Goal: Task Accomplishment & Management: Manage account settings

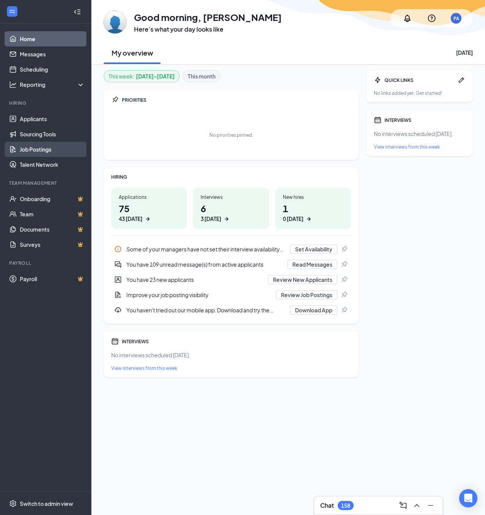
click at [38, 151] on link "Job Postings" at bounding box center [52, 149] width 65 height 15
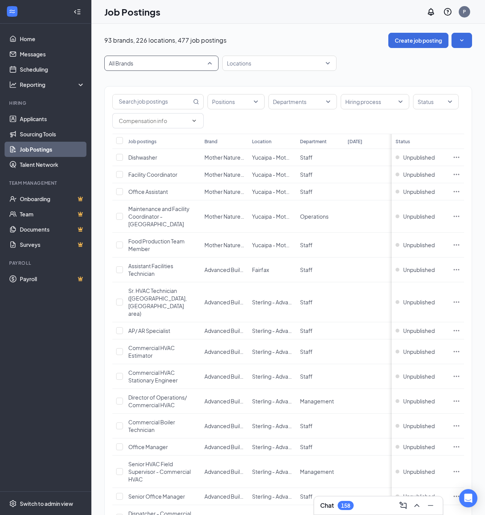
click at [141, 62] on span "All Brands" at bounding box center [158, 63] width 98 height 8
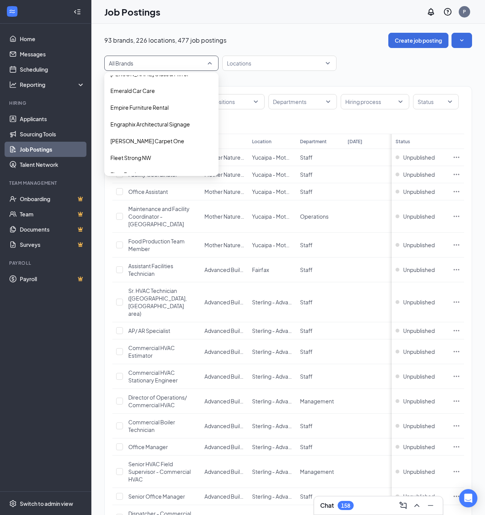
scroll to position [469, 0]
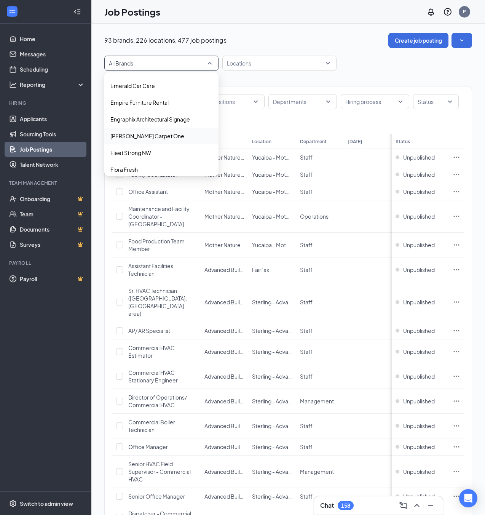
click at [149, 135] on p "[PERSON_NAME] Carpet One" at bounding box center [147, 136] width 74 height 8
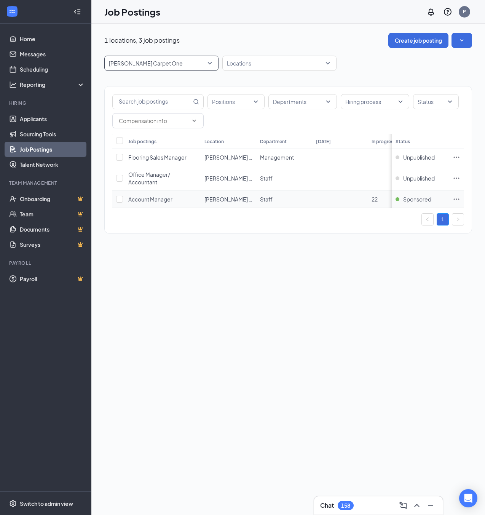
click at [154, 198] on span "Account Manager" at bounding box center [150, 199] width 44 height 7
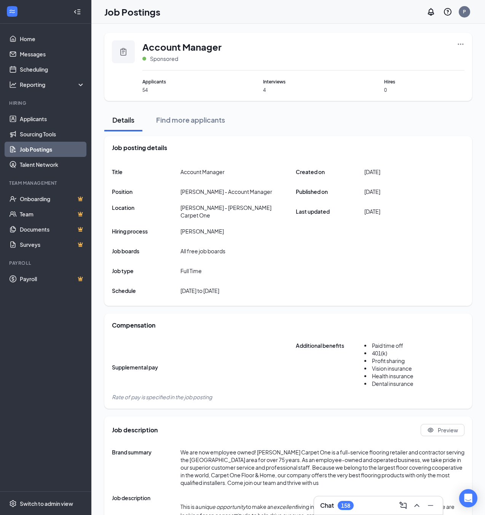
click at [460, 40] on icon "Ellipses" at bounding box center [461, 44] width 8 height 8
click at [162, 46] on span "Account Manager" at bounding box center [181, 46] width 79 height 13
click at [41, 150] on link "Job Postings" at bounding box center [52, 149] width 65 height 15
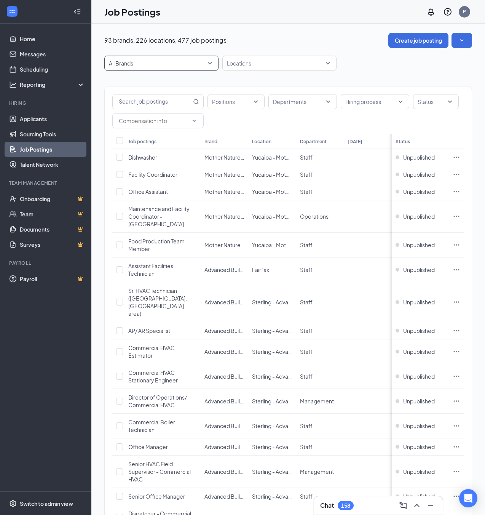
click at [134, 67] on span "All Brands" at bounding box center [158, 63] width 98 height 8
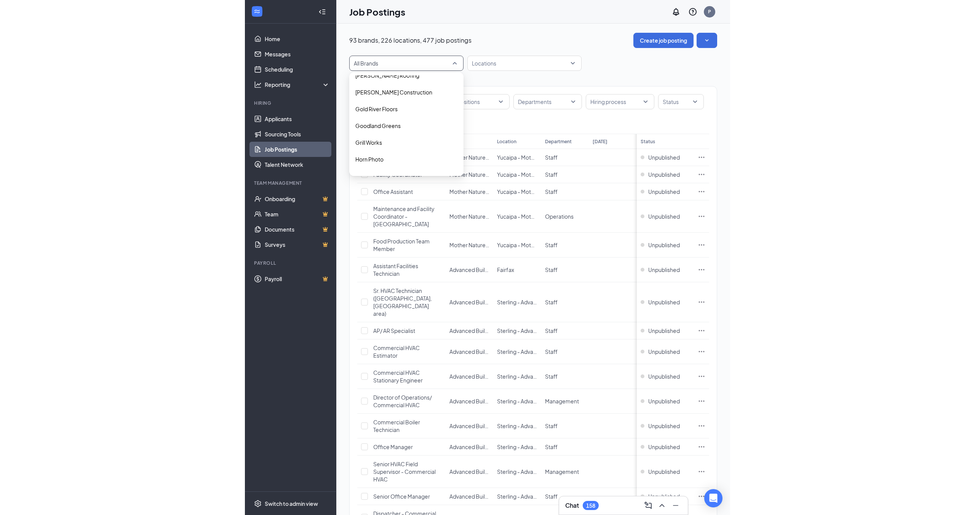
scroll to position [519, 0]
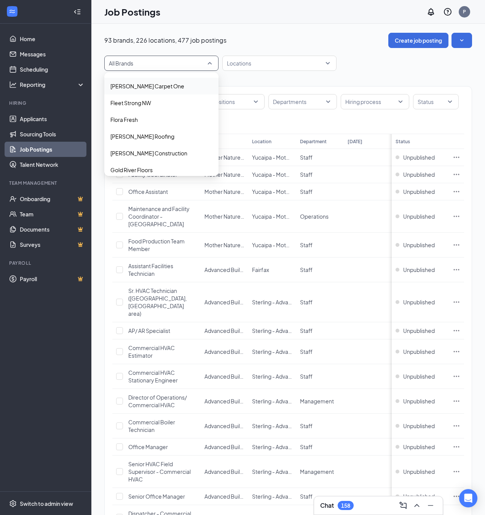
click at [143, 89] on p "[PERSON_NAME] Carpet One" at bounding box center [147, 86] width 74 height 8
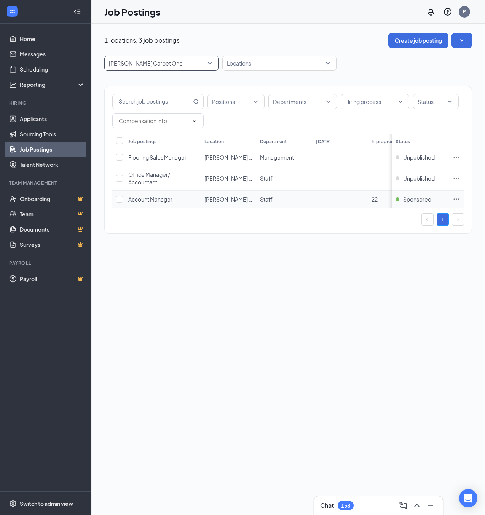
click at [458, 198] on icon "Ellipses" at bounding box center [457, 199] width 8 height 8
click at [389, 279] on span "View applicants" at bounding box center [371, 281] width 39 height 7
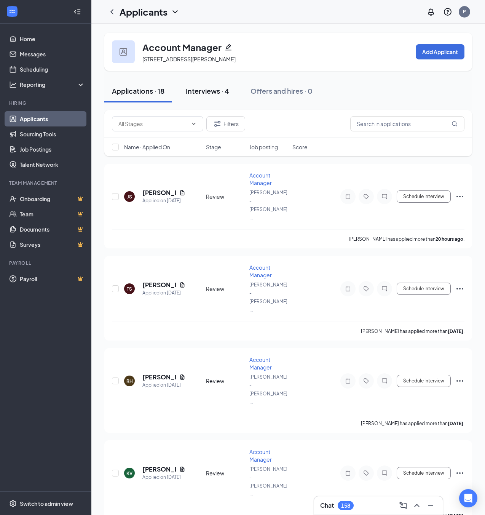
click at [205, 89] on div "Interviews · 4" at bounding box center [207, 91] width 43 height 10
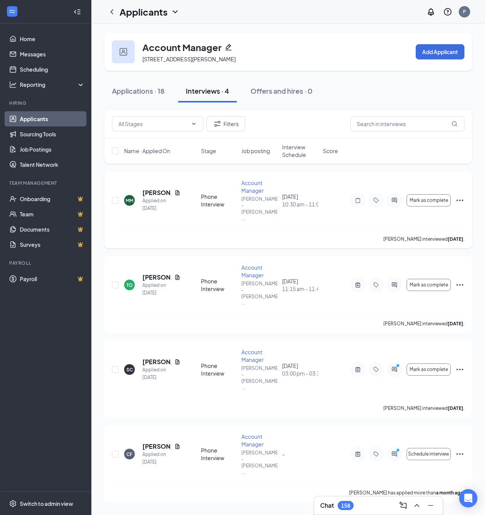
click at [458, 196] on icon "Ellipses" at bounding box center [459, 200] width 9 height 9
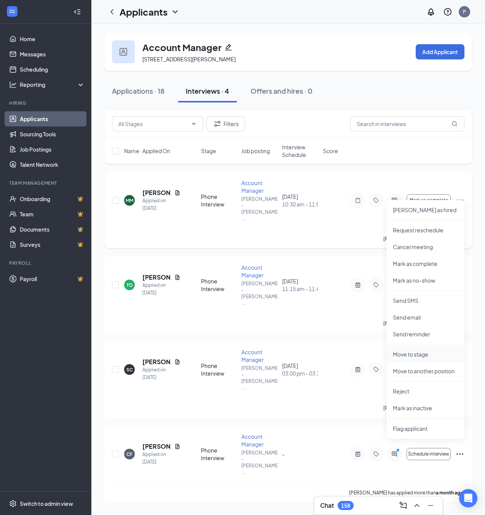
click at [420, 356] on p "Move to stage" at bounding box center [425, 354] width 65 height 8
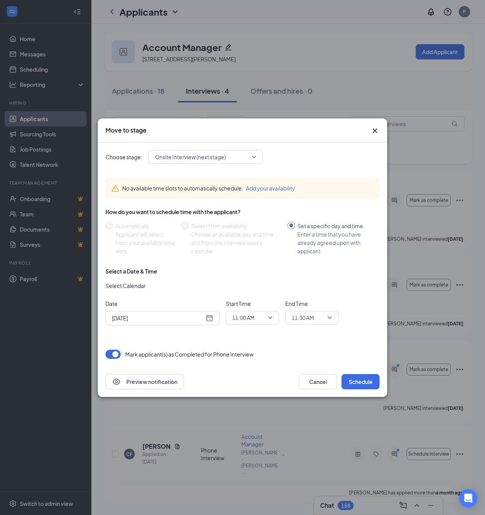
click at [193, 154] on span "Onsite Interview (next stage)" at bounding box center [190, 156] width 71 height 11
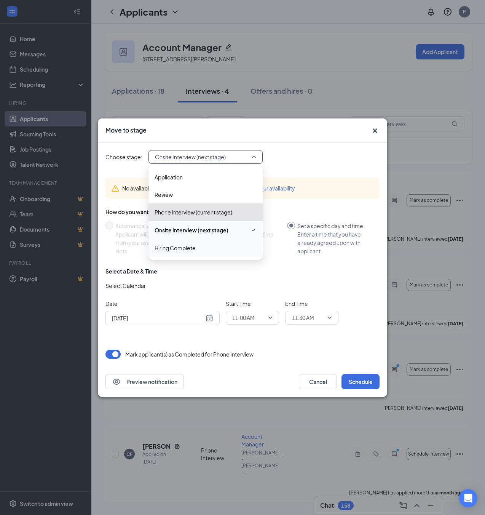
click at [174, 247] on span "Hiring Complete" at bounding box center [175, 248] width 41 height 8
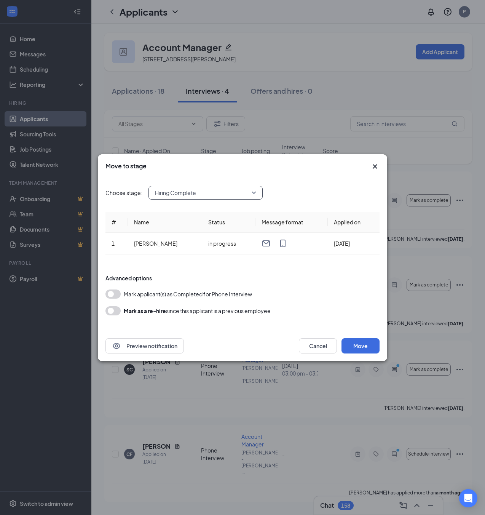
click at [110, 311] on button "button" at bounding box center [112, 310] width 15 height 9
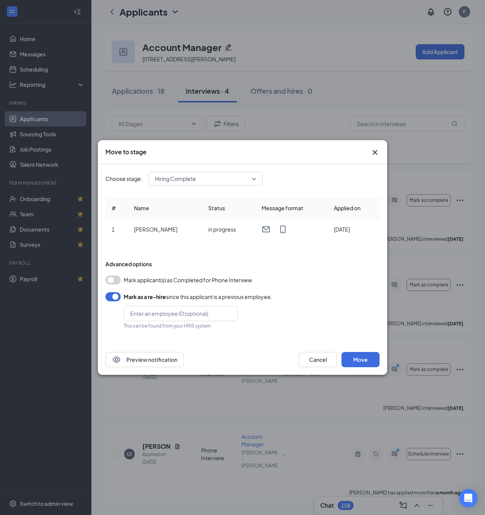
click at [116, 297] on button "button" at bounding box center [112, 296] width 15 height 9
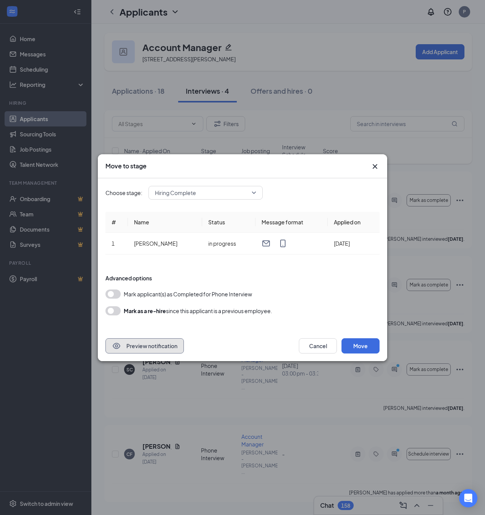
click at [139, 346] on button "Preview notification" at bounding box center [144, 345] width 78 height 15
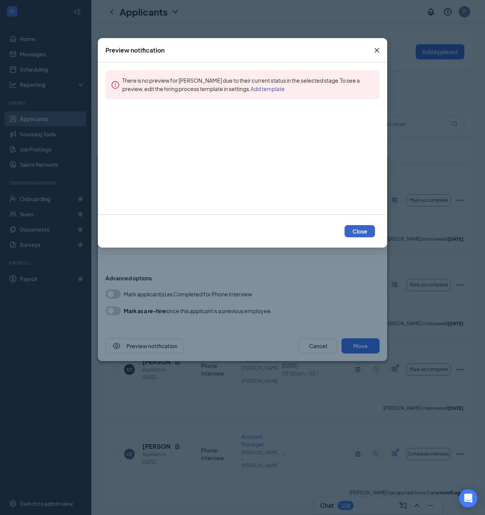
click at [352, 230] on button "Close" at bounding box center [360, 231] width 30 height 12
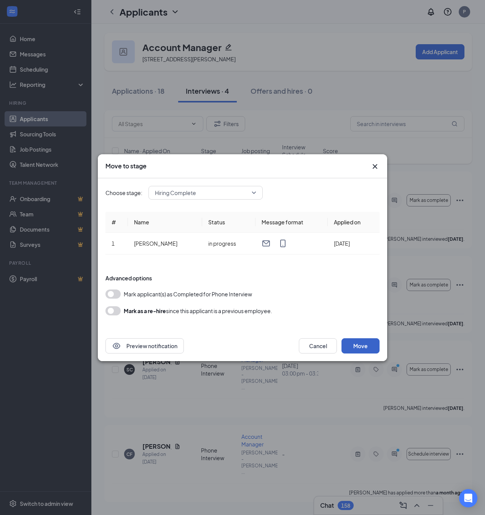
click at [363, 341] on button "Move" at bounding box center [360, 345] width 38 height 15
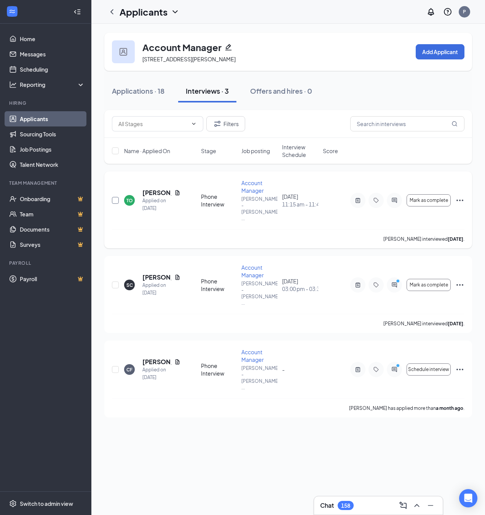
click at [115, 197] on input "checkbox" at bounding box center [115, 200] width 7 height 7
checkbox input "true"
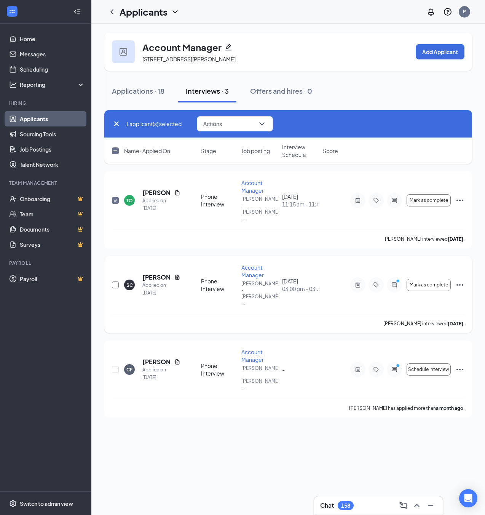
click at [115, 281] on input "checkbox" at bounding box center [115, 284] width 7 height 7
checkbox input "true"
click at [115, 366] on input "checkbox" at bounding box center [115, 369] width 7 height 7
checkbox input "true"
click at [459, 196] on icon "Ellipses" at bounding box center [459, 200] width 9 height 9
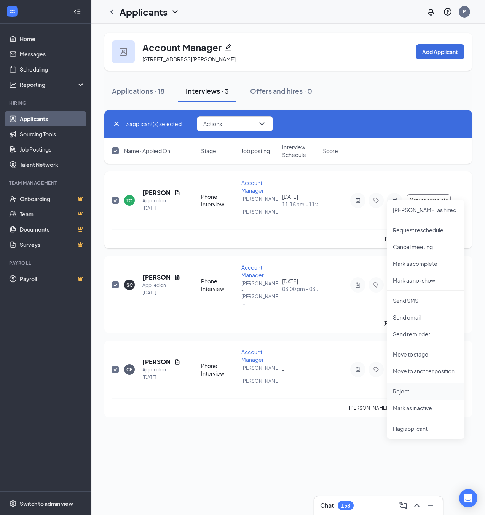
click at [408, 393] on p "Reject" at bounding box center [425, 391] width 65 height 8
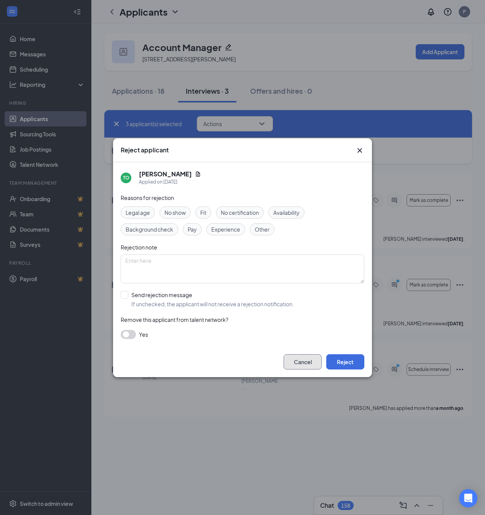
click at [300, 359] on button "Cancel" at bounding box center [303, 361] width 38 height 15
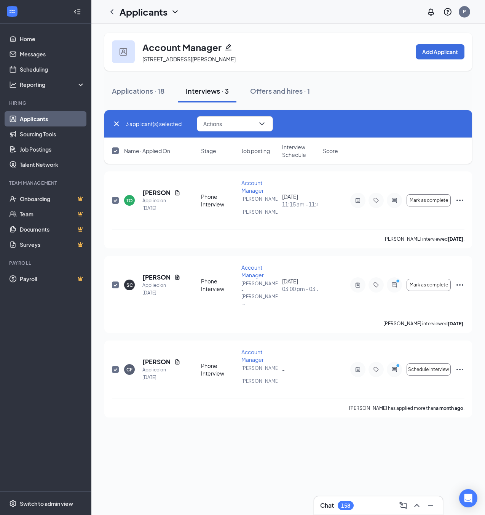
click at [114, 152] on input "checkbox" at bounding box center [115, 150] width 7 height 7
checkbox input "false"
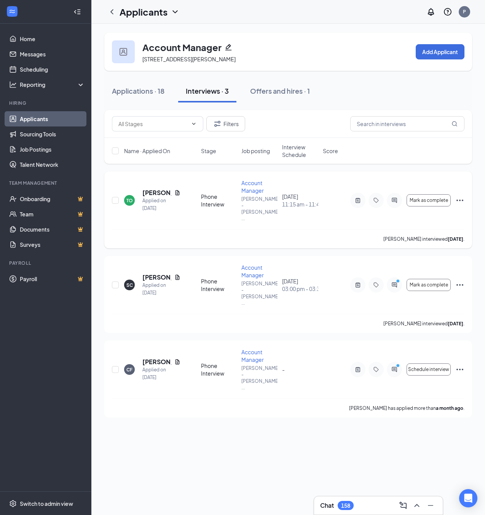
click at [460, 196] on icon "Ellipses" at bounding box center [459, 200] width 9 height 9
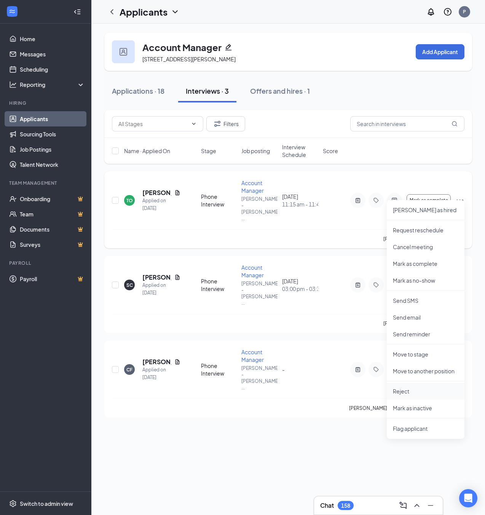
click at [414, 389] on p "Reject" at bounding box center [425, 391] width 65 height 8
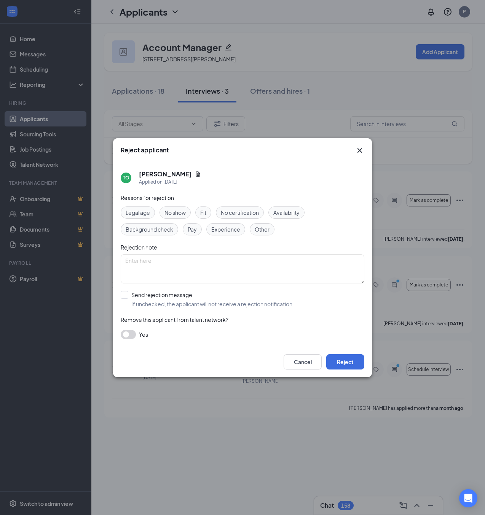
click at [260, 227] on span "Other" at bounding box center [262, 229] width 15 height 8
click at [211, 262] on textarea at bounding box center [243, 268] width 244 height 29
type textarea "Position filled - hired Megan Moody"
click at [142, 297] on input "Send rejection message If unchecked, the applicant will not receive a rejection…" at bounding box center [207, 299] width 173 height 17
checkbox input "true"
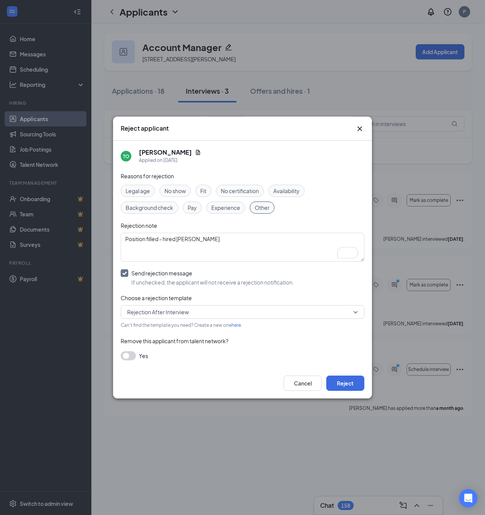
click at [156, 313] on span "Rejection After Interview" at bounding box center [158, 311] width 62 height 11
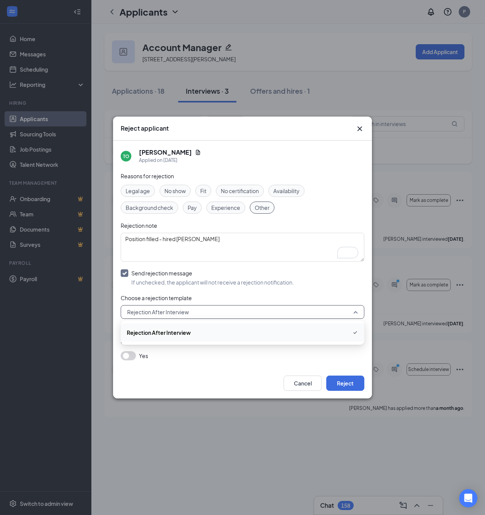
click at [171, 294] on div "Choose a rejection template" at bounding box center [243, 298] width 244 height 8
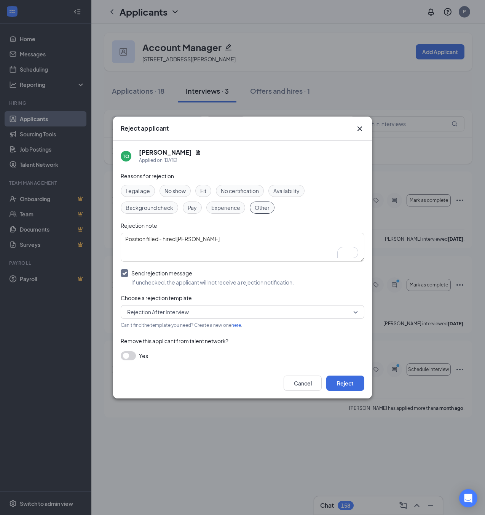
click at [235, 324] on link "here" at bounding box center [236, 325] width 10 height 6
click at [179, 309] on span "Rejection After In person Interview" at bounding box center [170, 311] width 86 height 11
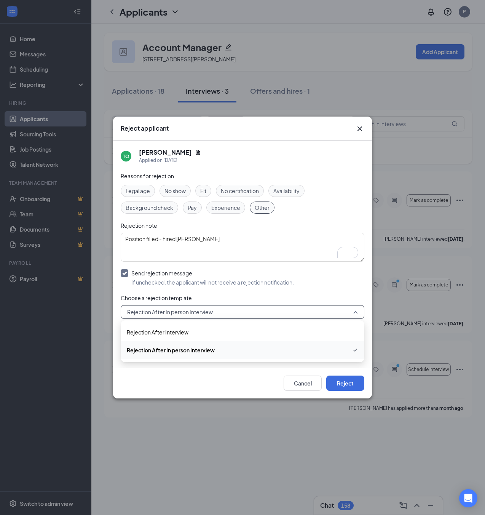
click at [170, 352] on span "Rejection After In person Interview" at bounding box center [171, 350] width 88 height 8
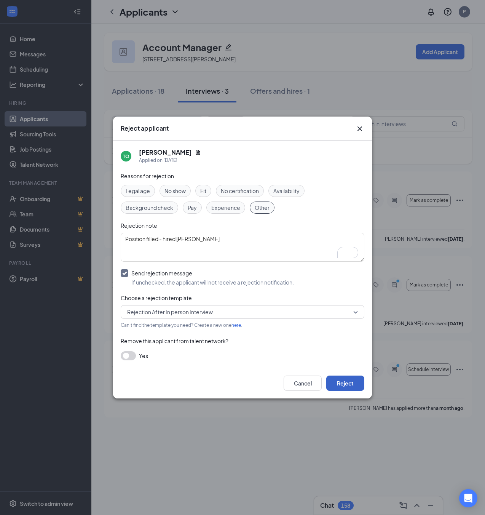
click at [341, 383] on button "Reject" at bounding box center [345, 382] width 38 height 15
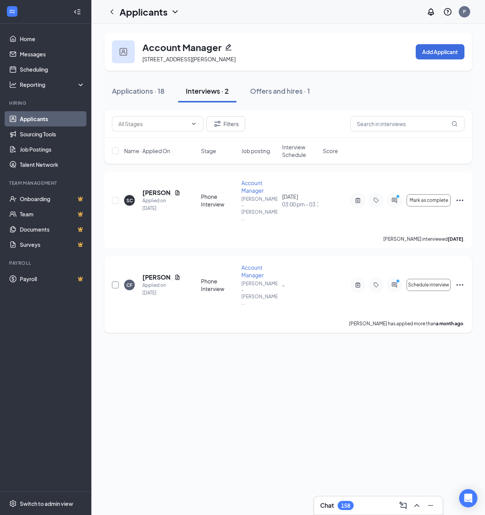
click at [114, 281] on input "checkbox" at bounding box center [115, 284] width 7 height 7
checkbox input "true"
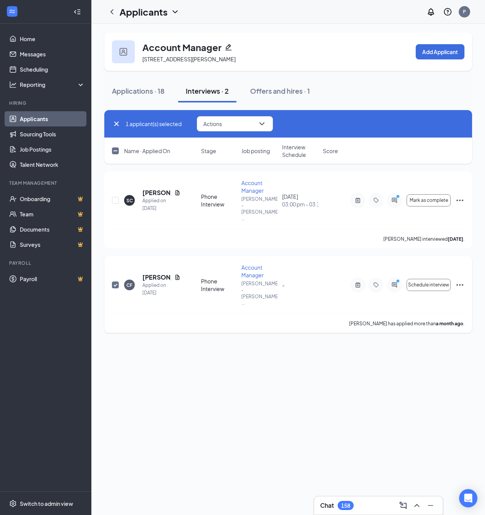
click at [458, 280] on icon "Ellipses" at bounding box center [459, 284] width 9 height 9
click at [407, 445] on p "Reject" at bounding box center [425, 446] width 65 height 8
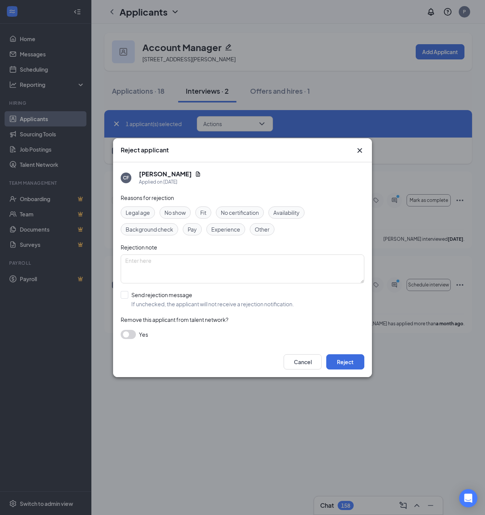
click at [255, 232] on span "Other" at bounding box center [262, 229] width 15 height 8
click at [208, 270] on textarea "To enrich screen reader interactions, please activate Accessibility in Grammarl…" at bounding box center [243, 268] width 244 height 29
type textarea "Position filled - Hired Megan Moody"
click at [148, 297] on input "Send rejection message If unchecked, the applicant will not receive a rejection…" at bounding box center [207, 299] width 173 height 17
checkbox input "true"
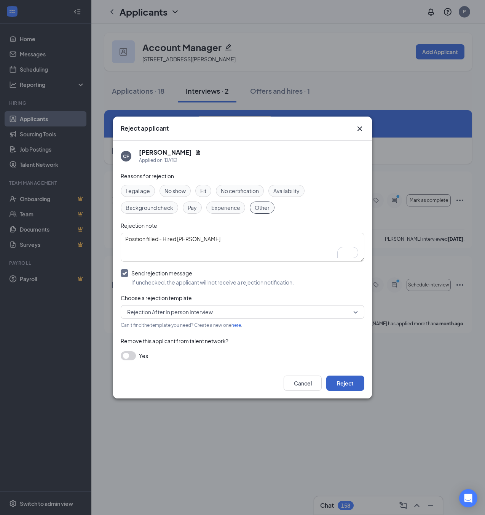
click at [340, 383] on button "Reject" at bounding box center [345, 382] width 38 height 15
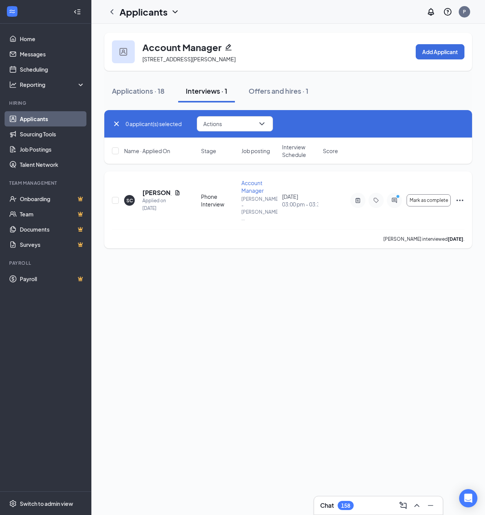
click at [461, 196] on icon "Ellipses" at bounding box center [459, 200] width 9 height 9
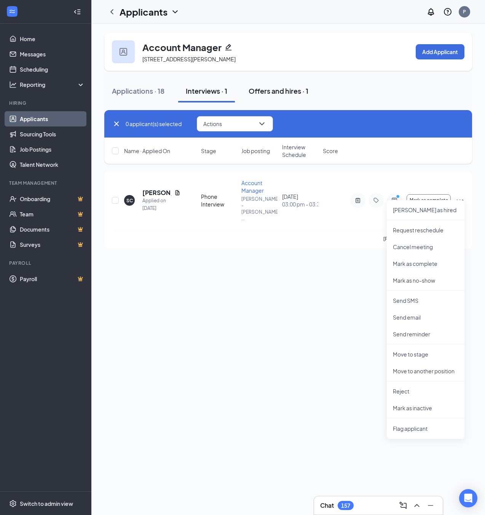
click at [274, 89] on div "Offers and hires · 1" at bounding box center [279, 91] width 60 height 10
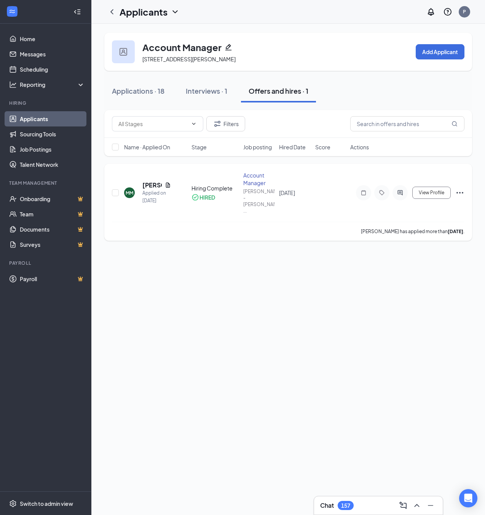
click at [460, 192] on icon "Ellipses" at bounding box center [459, 193] width 7 height 2
click at [217, 95] on div "Interviews · 1" at bounding box center [206, 91] width 41 height 10
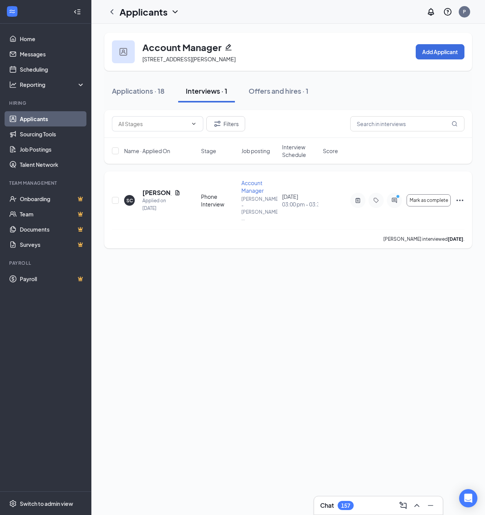
click at [461, 196] on icon "Ellipses" at bounding box center [459, 200] width 9 height 9
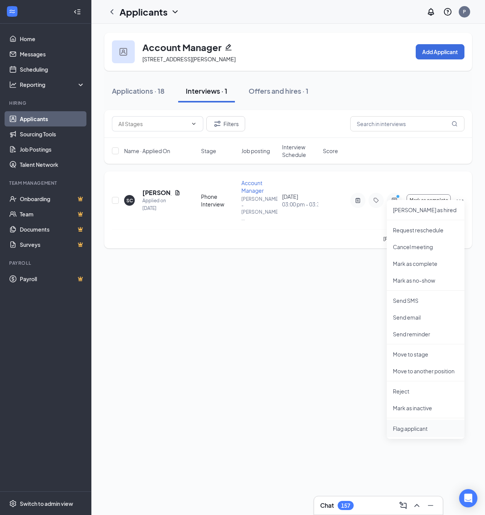
click at [421, 431] on span "Flag applicant" at bounding box center [425, 428] width 65 height 8
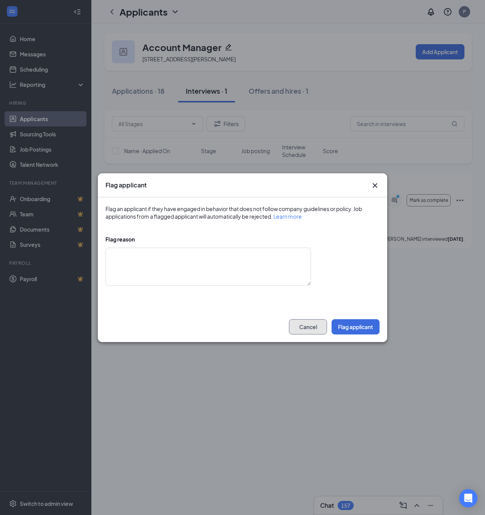
click at [298, 322] on button "Cancel" at bounding box center [308, 326] width 38 height 15
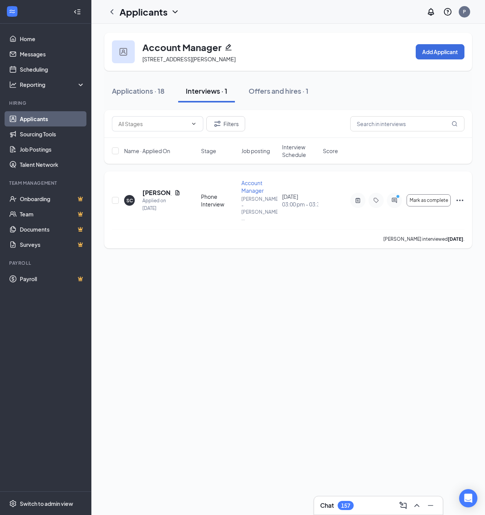
click at [458, 196] on icon "Ellipses" at bounding box center [459, 200] width 9 height 9
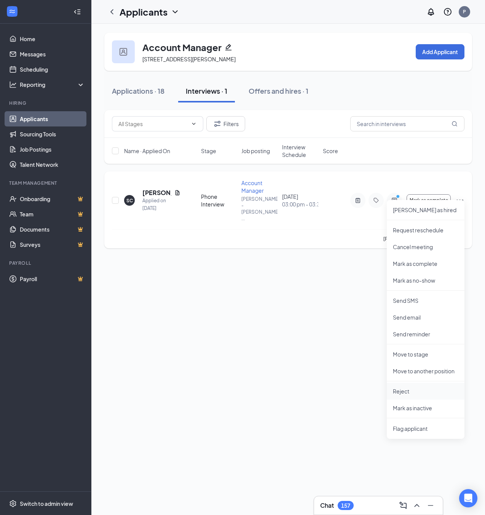
click at [413, 390] on p "Reject" at bounding box center [425, 391] width 65 height 8
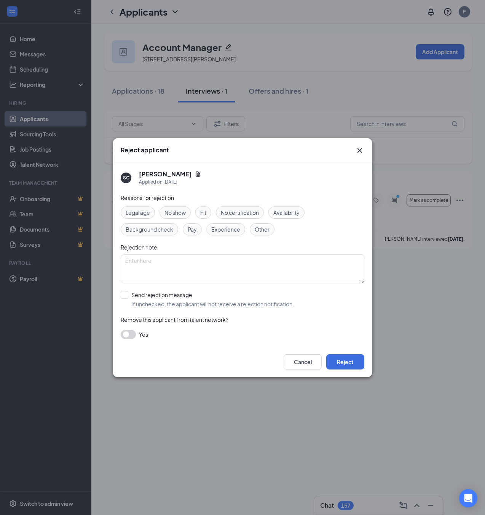
click at [257, 230] on span "Other" at bounding box center [262, 229] width 15 height 8
click at [205, 264] on textarea at bounding box center [243, 268] width 244 height 29
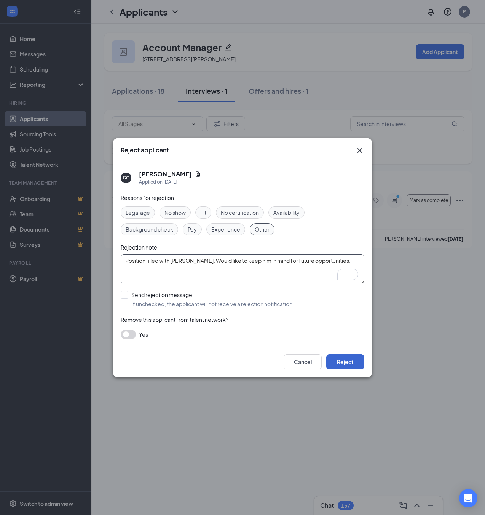
type textarea "Position filled with Megan Moody. Would like to keep him in mind for future opp…"
click at [346, 359] on button "Reject" at bounding box center [345, 361] width 38 height 15
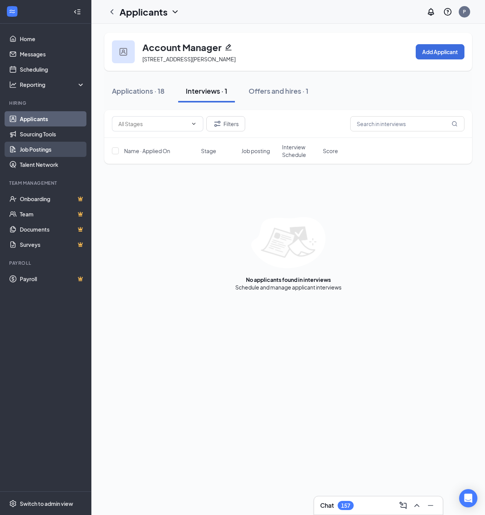
click at [39, 150] on link "Job Postings" at bounding box center [52, 149] width 65 height 15
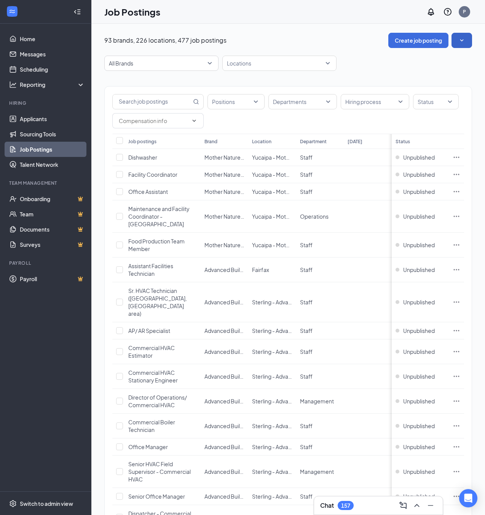
click at [460, 40] on icon "SmallChevronDown" at bounding box center [461, 40] width 3 height 2
click at [156, 97] on input "text" at bounding box center [152, 101] width 79 height 14
click at [136, 64] on span "All Brands" at bounding box center [158, 63] width 98 height 8
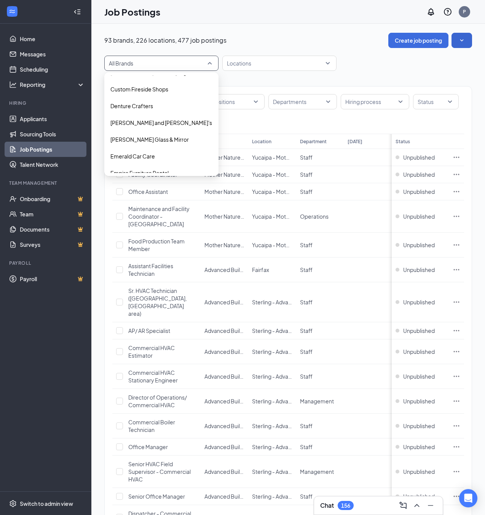
scroll to position [458, 0]
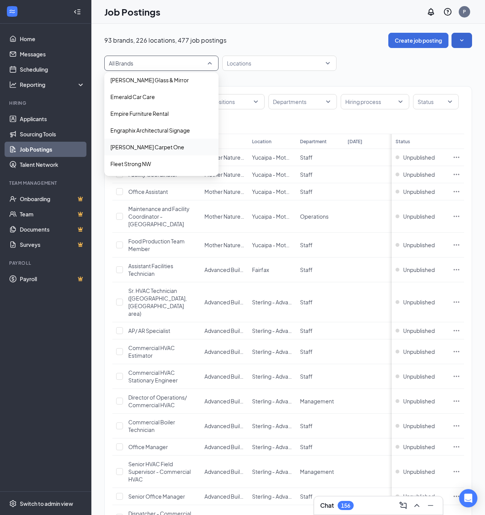
click at [146, 142] on div "[PERSON_NAME] Carpet One" at bounding box center [161, 147] width 114 height 17
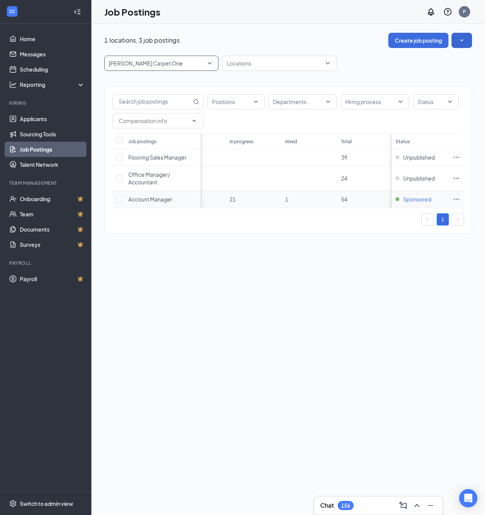
scroll to position [0, 143]
click at [421, 198] on span "Sponsored" at bounding box center [417, 199] width 28 height 8
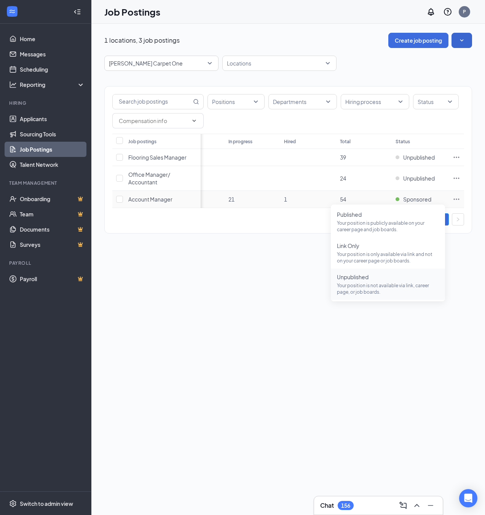
click at [381, 284] on p "Your position is not available via link, career page, or job boards." at bounding box center [388, 288] width 102 height 13
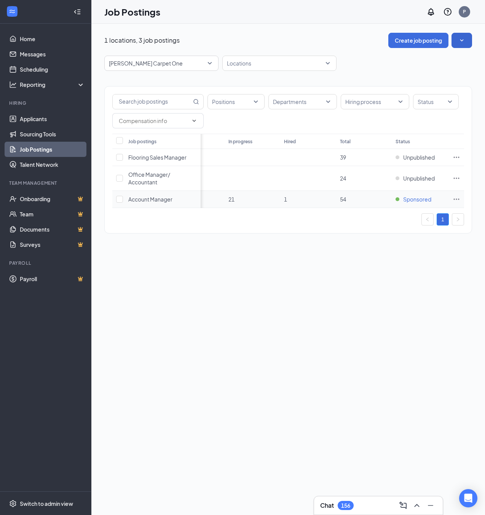
click at [416, 199] on span "Sponsored" at bounding box center [417, 199] width 28 height 8
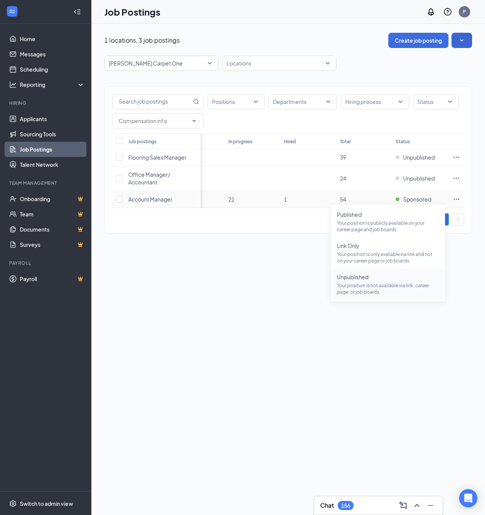
click at [367, 282] on p "Your position is not available via link, career page, or job boards." at bounding box center [388, 288] width 102 height 13
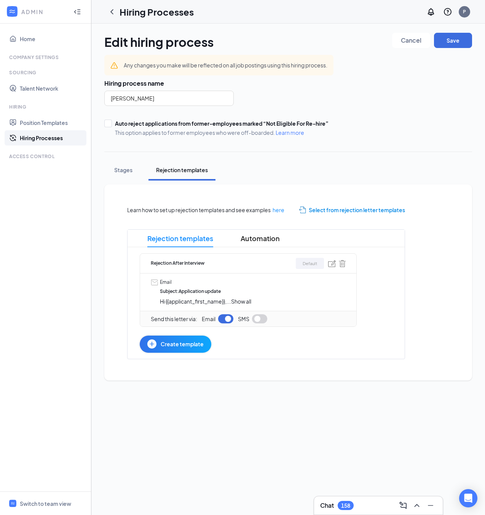
click at [230, 299] on span "... Show all" at bounding box center [239, 301] width 25 height 7
click at [239, 301] on span "Show all" at bounding box center [241, 301] width 20 height 7
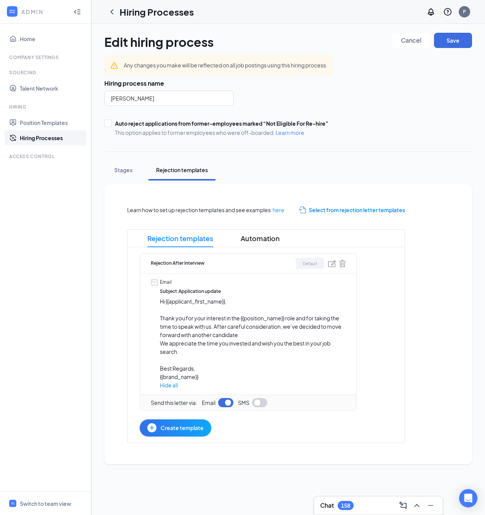
click at [172, 429] on span "Create template" at bounding box center [182, 427] width 43 height 8
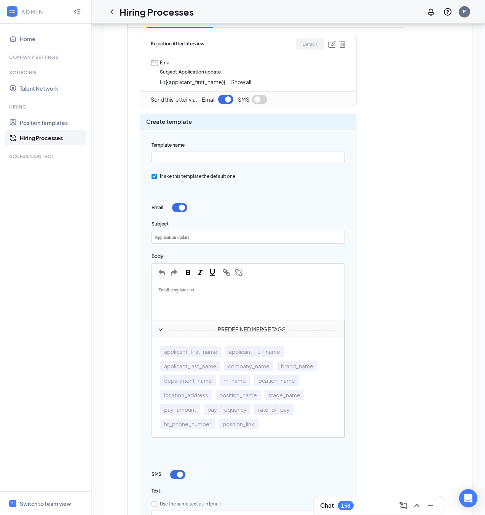
scroll to position [128, 0]
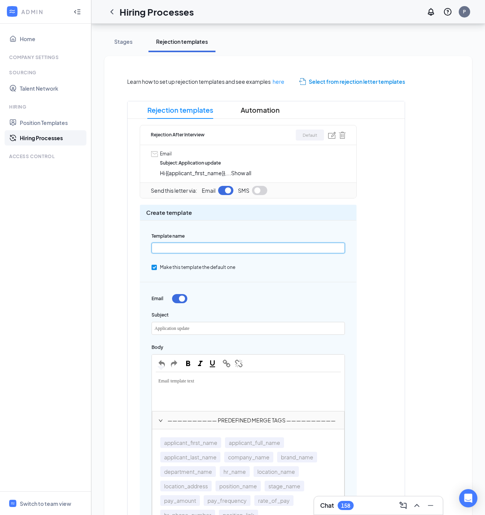
click at [169, 246] on input "text" at bounding box center [248, 248] width 193 height 11
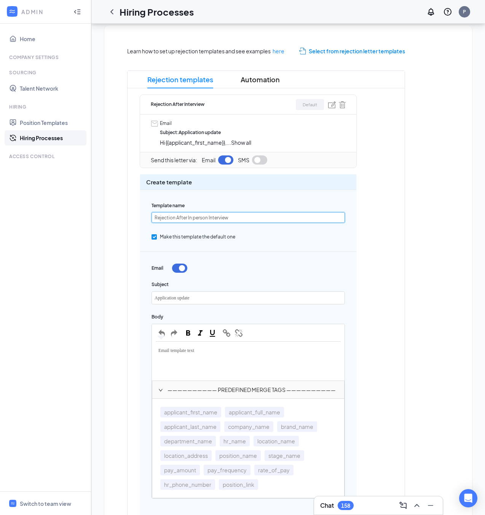
scroll to position [213, 0]
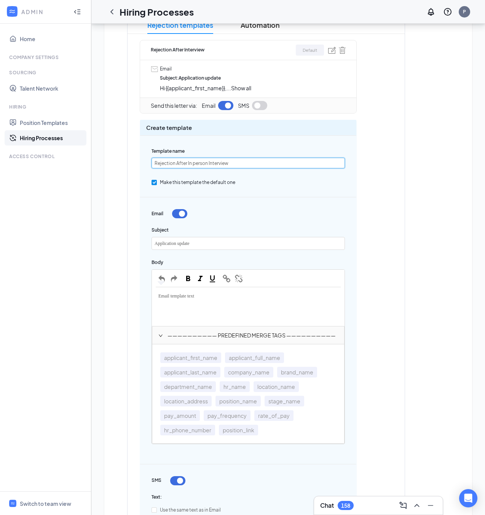
type input "Rejection After In person Interview"
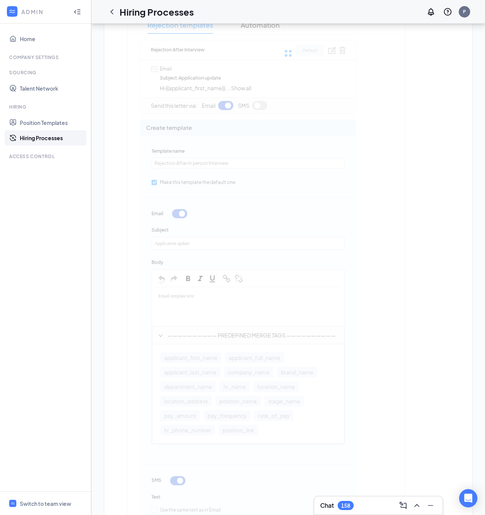
click at [203, 242] on div "Learn how to set up rejection templates and see examples here Select from rejec…" at bounding box center [288, 361] width 353 height 769
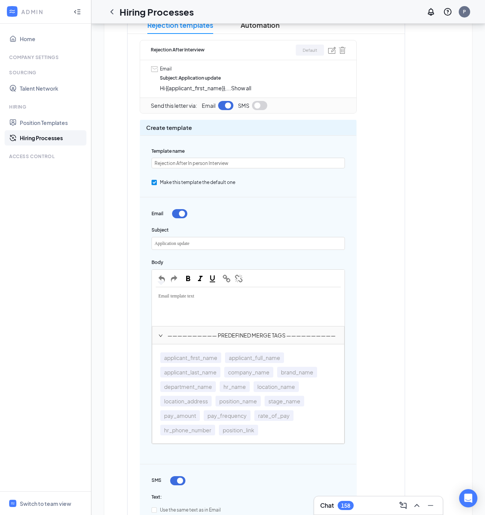
click at [201, 243] on div "Application update" at bounding box center [248, 243] width 193 height 12
paste div "Edit text"
click at [184, 299] on div "Email template text" at bounding box center [248, 296] width 185 height 10
click at [175, 297] on span "Email template text" at bounding box center [176, 295] width 36 height 5
click at [182, 299] on div "Email template text" at bounding box center [248, 296] width 185 height 10
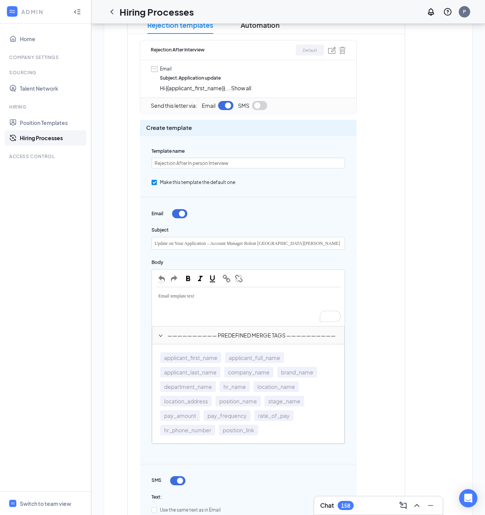
click at [203, 299] on div "Email template text" at bounding box center [248, 296] width 185 height 10
click at [196, 357] on span "applicant_first_name" at bounding box center [190, 357] width 61 height 11
click at [235, 304] on div "Hi {{applicant_first_name}}" at bounding box center [248, 298] width 185 height 15
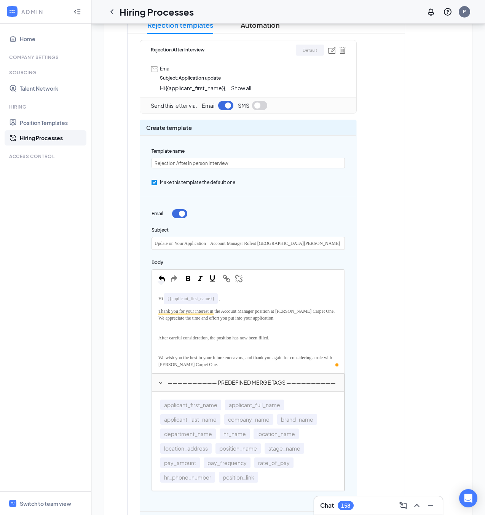
click at [279, 317] on span "Thank you for your interest in the Account Manager position at Finstad’s Carpet…" at bounding box center [246, 314] width 177 height 12
click at [295, 319] on span "and the process" at bounding box center [287, 317] width 28 height 5
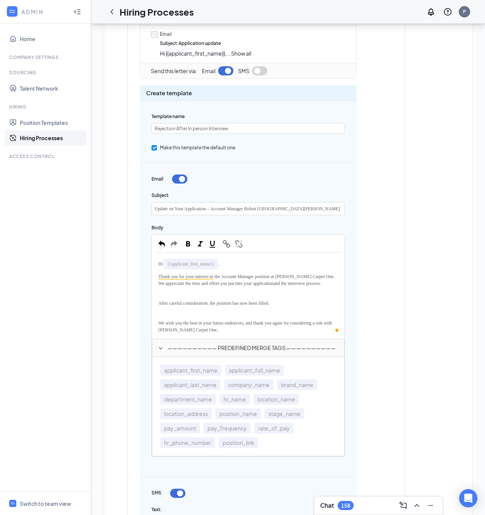
scroll to position [134, 0]
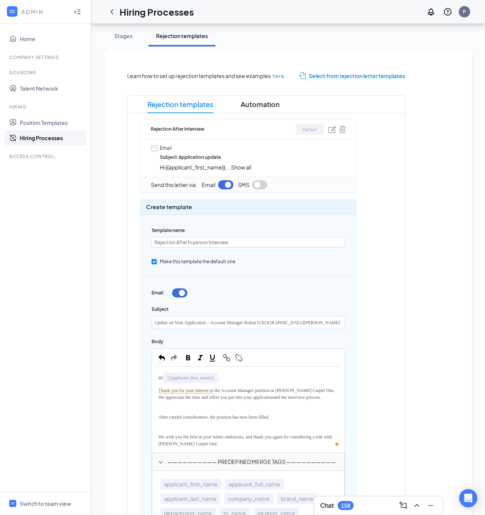
click at [249, 167] on span "Show all" at bounding box center [241, 167] width 20 height 7
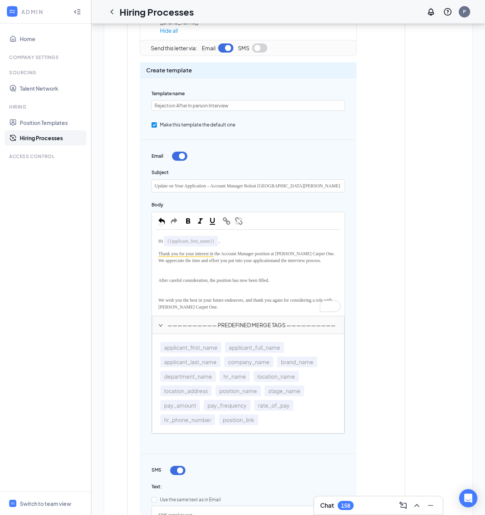
scroll to position [349, 0]
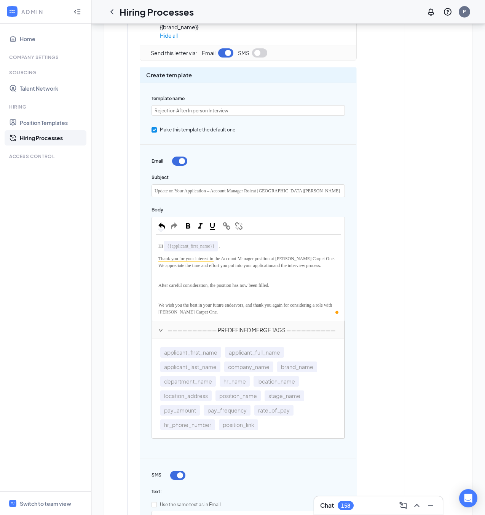
click at [216, 286] on span "After careful consideration, the position has now been filled." at bounding box center [213, 284] width 111 height 5
click at [214, 286] on span "After careful consideration, the position has now been filled." at bounding box center [213, 284] width 111 height 5
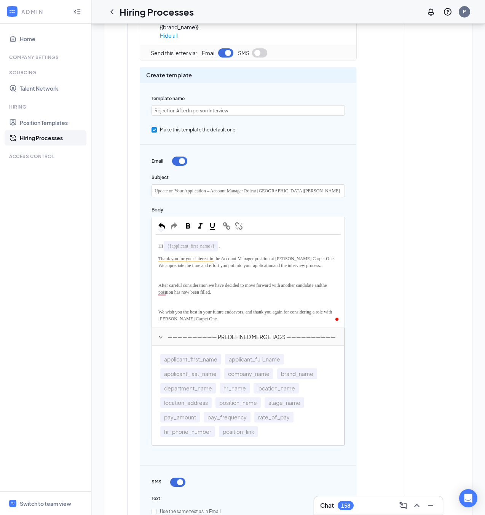
scroll to position [354, 0]
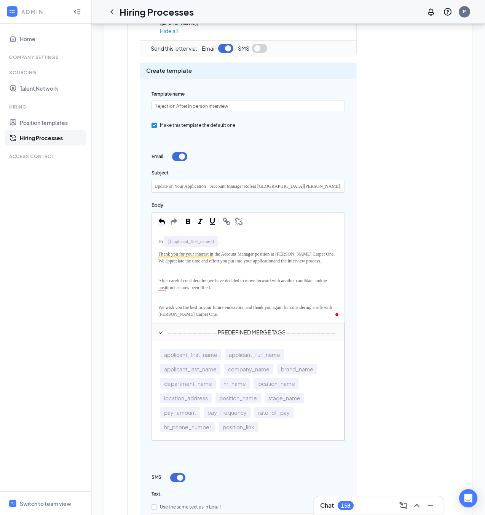
click at [236, 313] on div "We wish you the best in your future endeavors, and thank you again for consider…" at bounding box center [248, 310] width 185 height 17
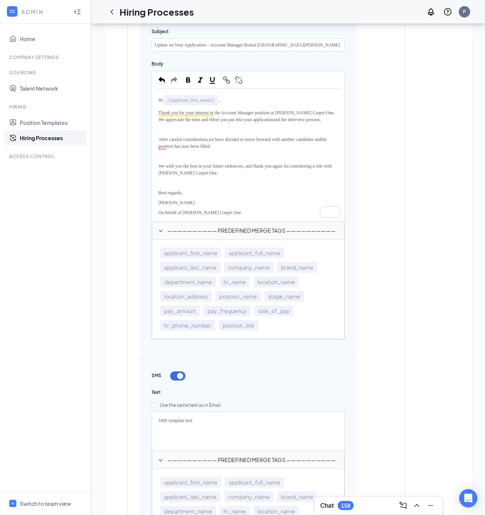
scroll to position [627, 0]
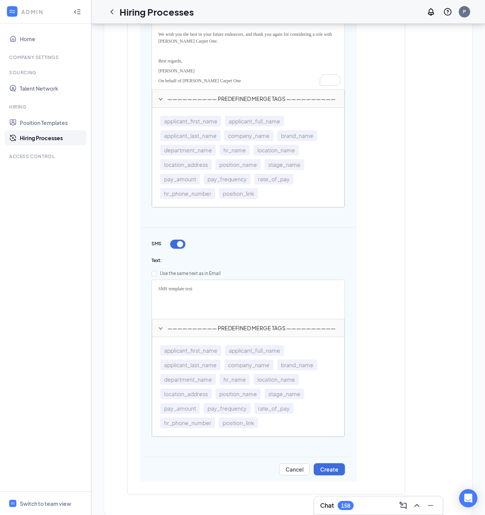
click at [179, 245] on button "button" at bounding box center [177, 243] width 15 height 9
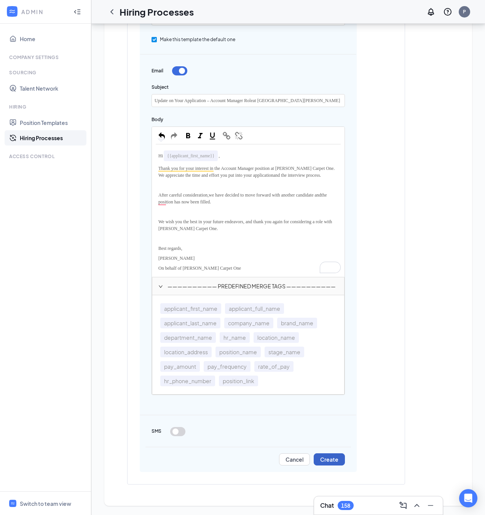
click at [330, 457] on button "Create" at bounding box center [329, 459] width 31 height 12
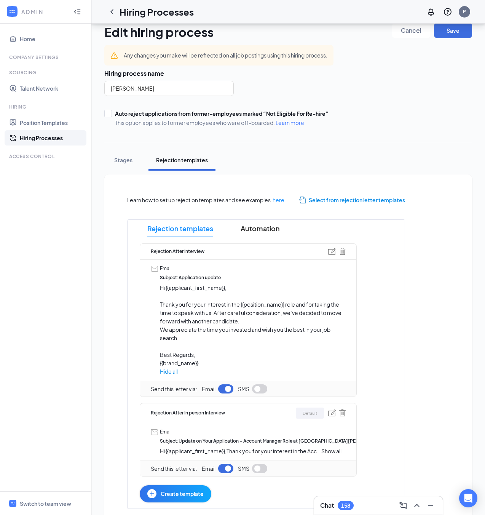
scroll to position [34, 0]
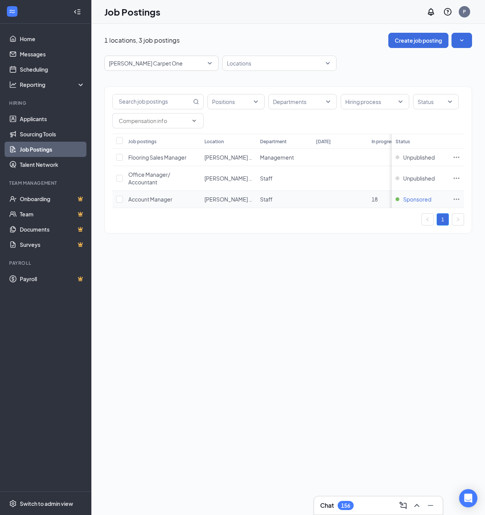
click at [418, 200] on span "Sponsored" at bounding box center [417, 199] width 28 height 8
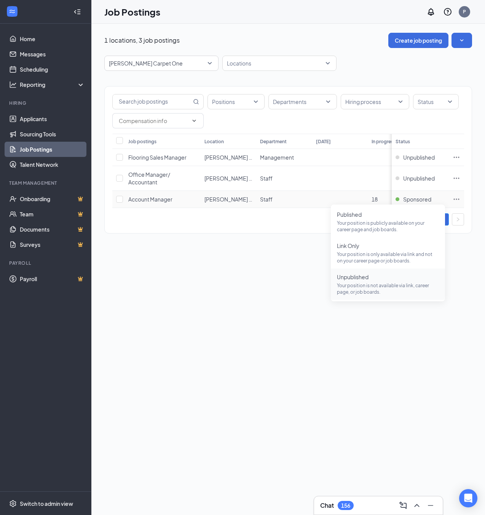
click at [359, 280] on span "Unpublished" at bounding box center [388, 277] width 102 height 8
click at [455, 200] on icon "Ellipses" at bounding box center [457, 199] width 8 height 8
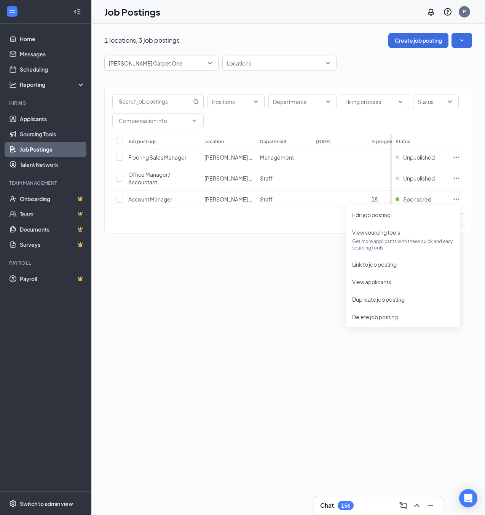
click at [238, 243] on div "1 locations, 3 job postings Create job posting Finstad's Carpet One Locations P…" at bounding box center [288, 137] width 394 height 227
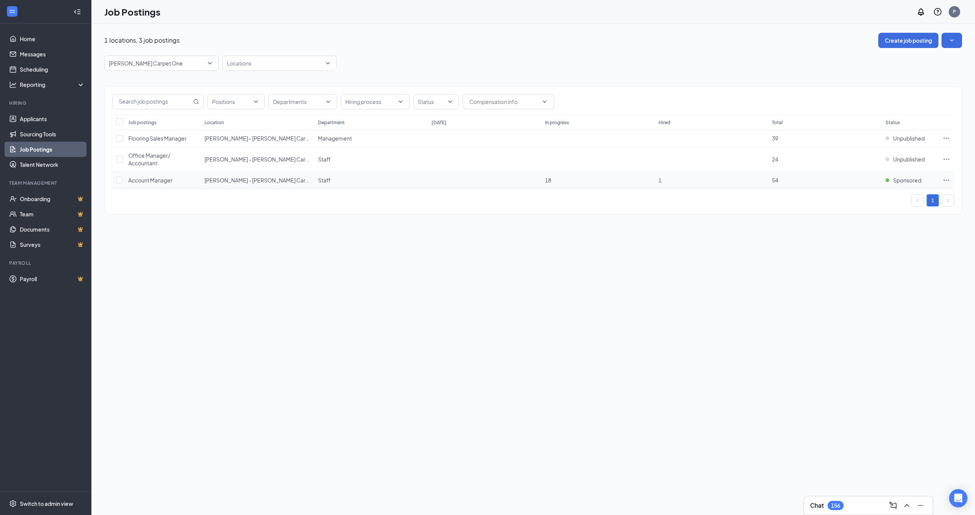
click at [485, 182] on icon "Ellipses" at bounding box center [946, 180] width 8 height 8
click at [485, 179] on span "Sponsored" at bounding box center [907, 180] width 28 height 8
click at [485, 265] on p "Your position is not available via link, career page, or job boards." at bounding box center [878, 269] width 102 height 13
click at [485, 162] on span "Unpublished" at bounding box center [909, 159] width 32 height 8
click at [485, 282] on div "1 locations, 3 job postings Create job posting Finstad's Carpet One Locations P…" at bounding box center [532, 269] width 883 height 491
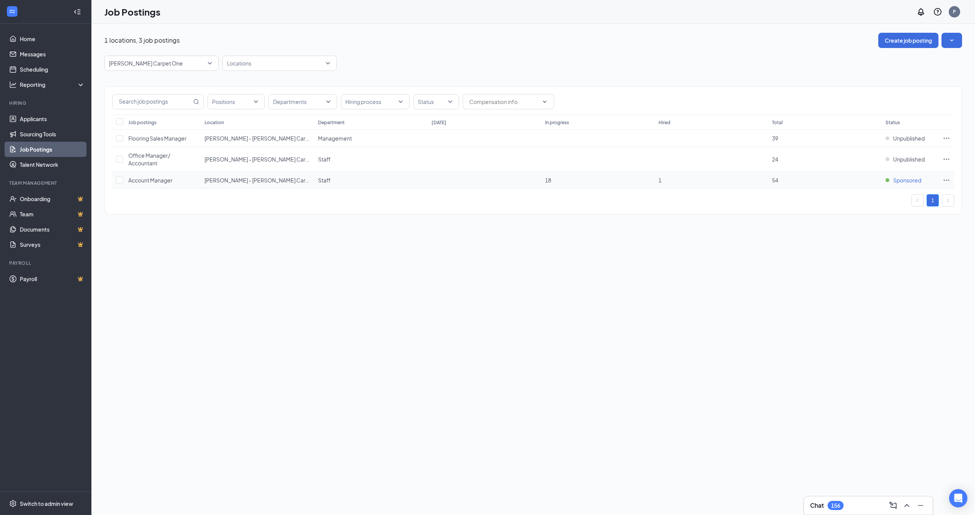
click at [485, 179] on span "Sponsored" at bounding box center [907, 180] width 28 height 8
click at [485, 260] on span "Unpublished" at bounding box center [878, 258] width 102 height 8
click at [951, 40] on icon "SmallChevronDown" at bounding box center [951, 40] width 3 height 2
click at [665, 38] on div "1 locations, 3 job postings Create job posting" at bounding box center [532, 40] width 857 height 15
